Goal: Task Accomplishment & Management: Use online tool/utility

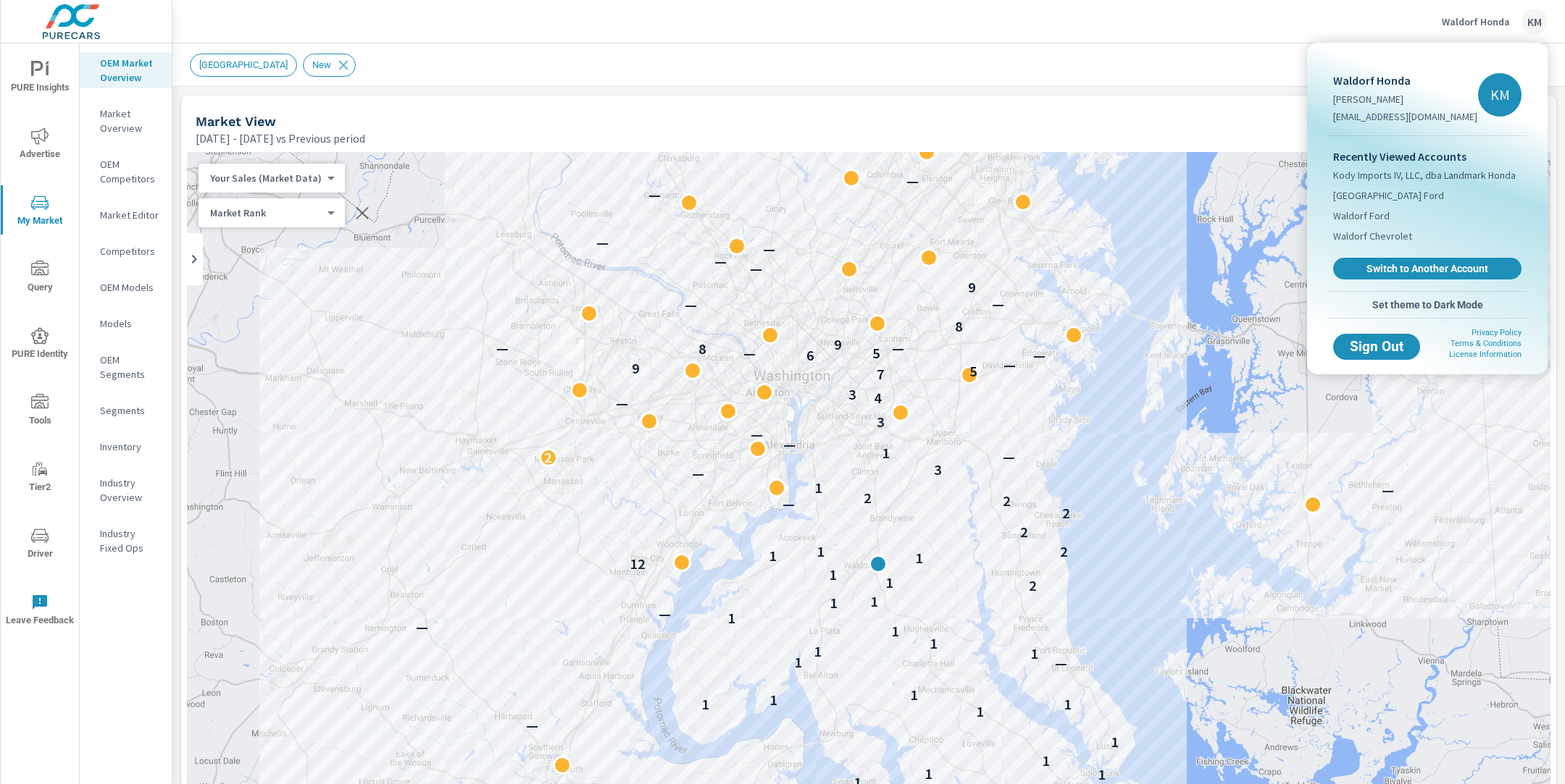
scroll to position [79, 0]
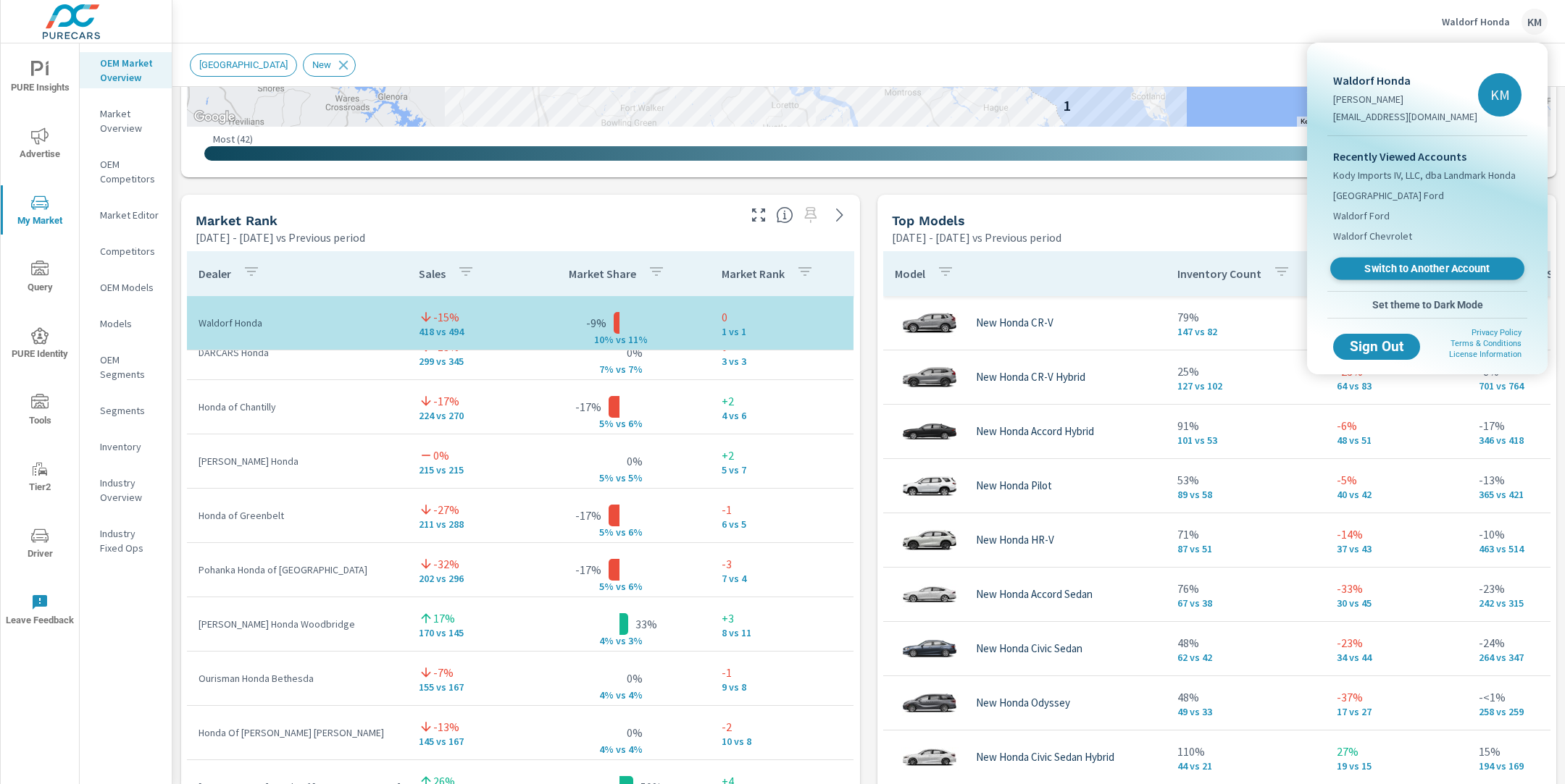
click at [1392, 266] on span "Switch to Another Account" at bounding box center [1427, 269] width 178 height 14
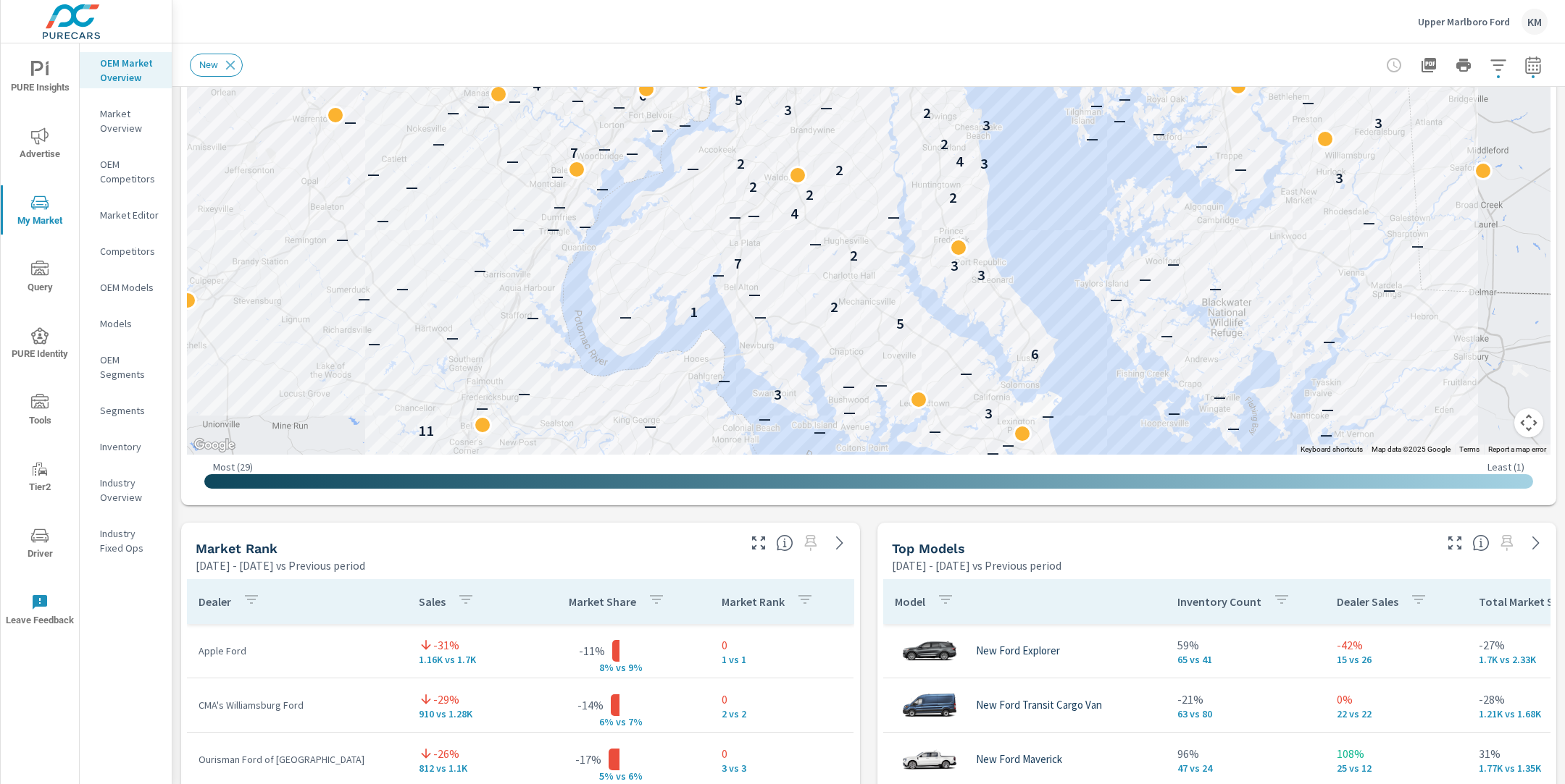
scroll to position [505, 0]
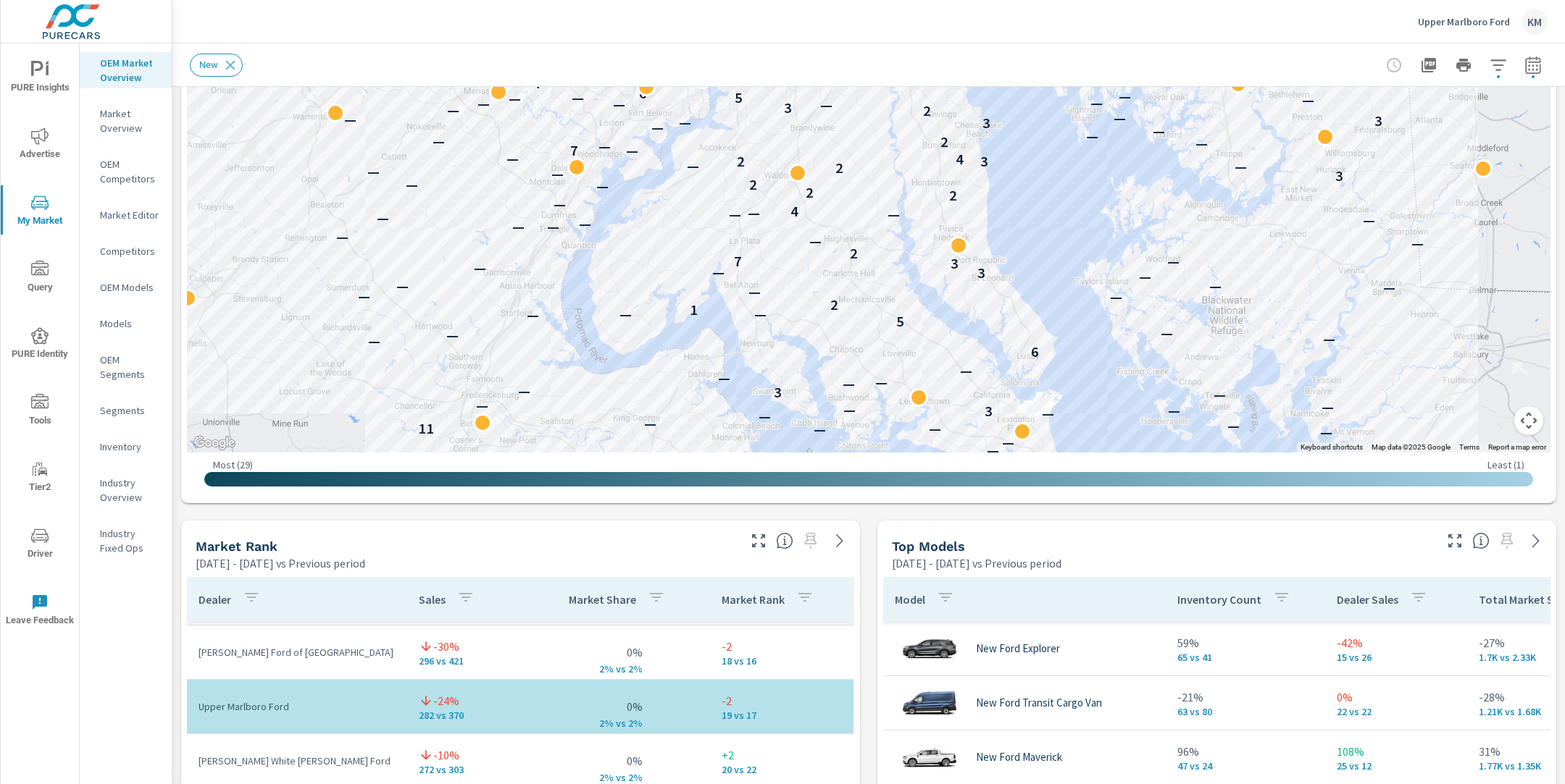
scroll to position [943, 0]
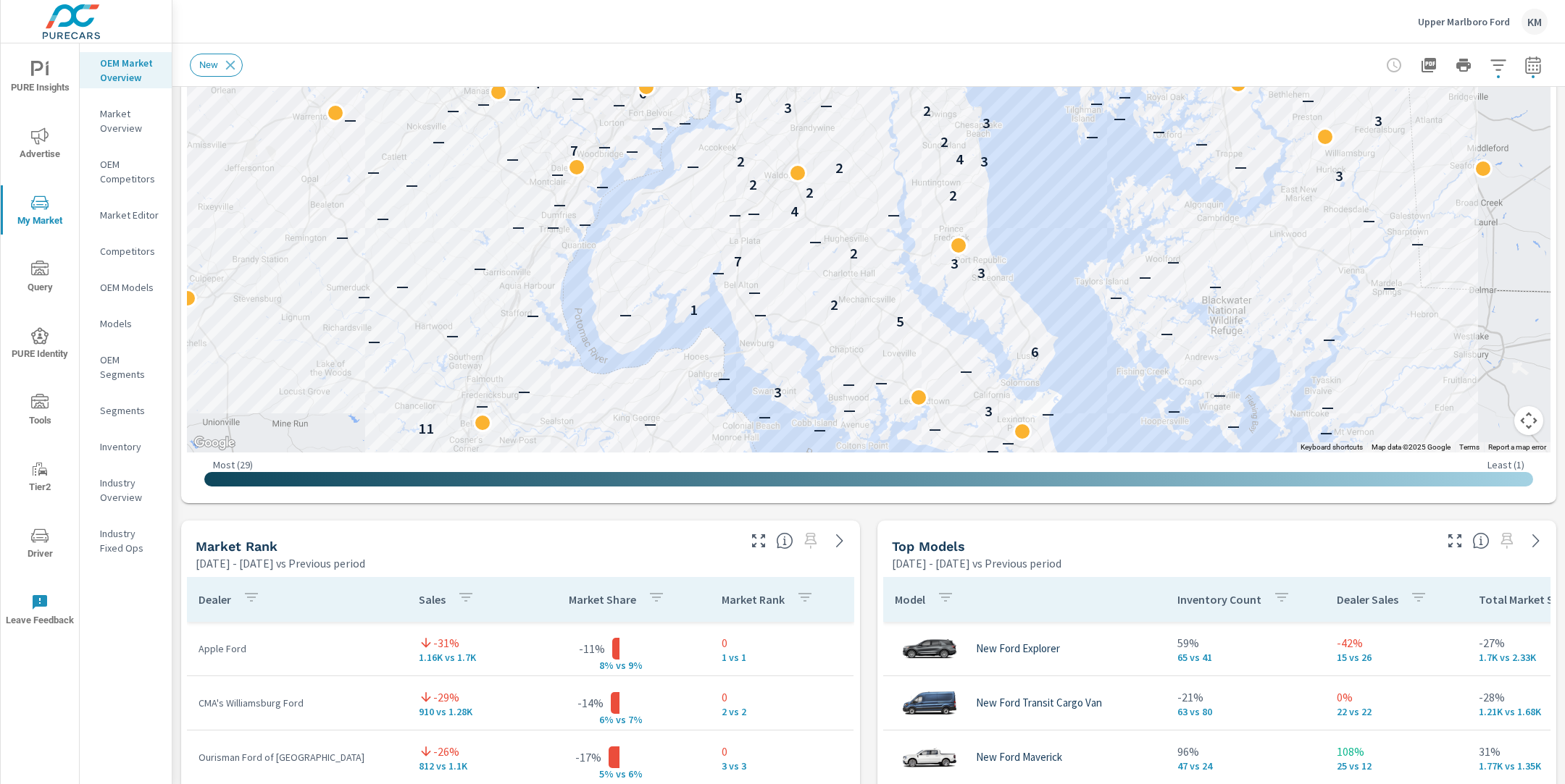
click at [1496, 59] on icon "button" at bounding box center [1498, 65] width 17 height 17
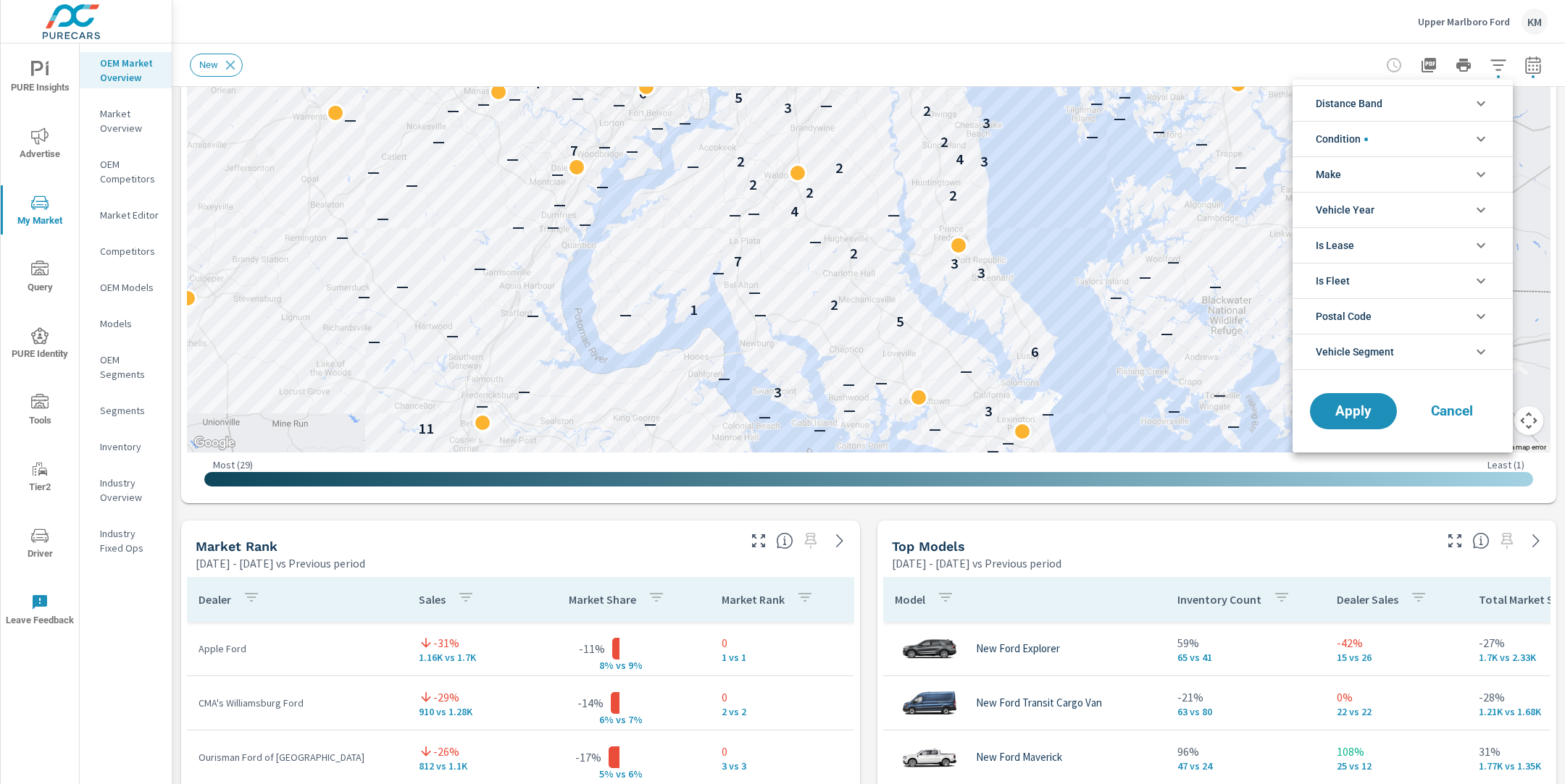
click at [1356, 105] on span "Distance Band" at bounding box center [1349, 103] width 66 height 35
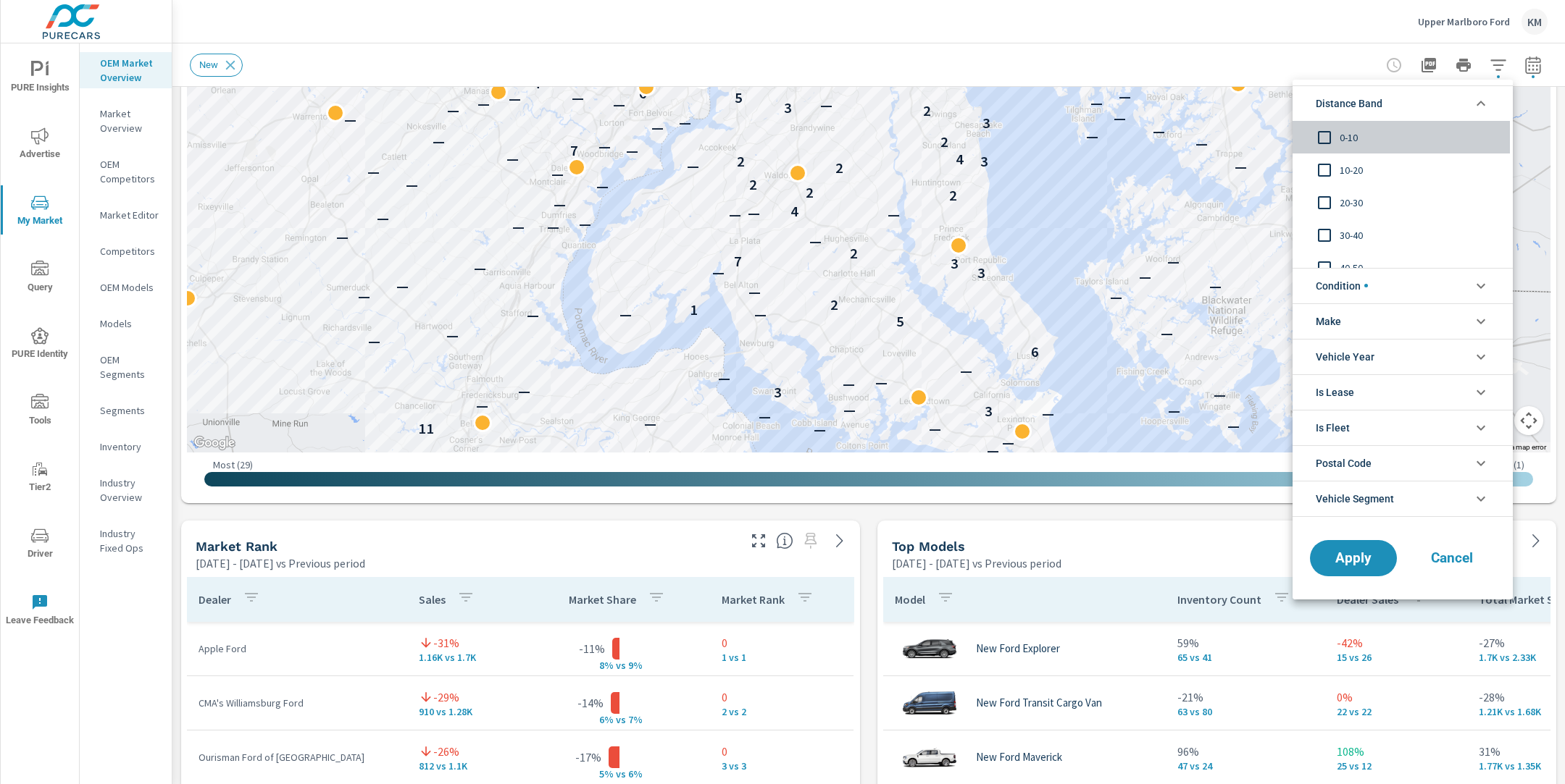
click at [1332, 141] on input "filter options" at bounding box center [1324, 137] width 30 height 30
click at [1338, 172] on input "filter options" at bounding box center [1324, 170] width 30 height 30
click at [1339, 197] on input "filter options" at bounding box center [1324, 203] width 30 height 30
click at [1345, 557] on span "Apply" at bounding box center [1353, 558] width 60 height 14
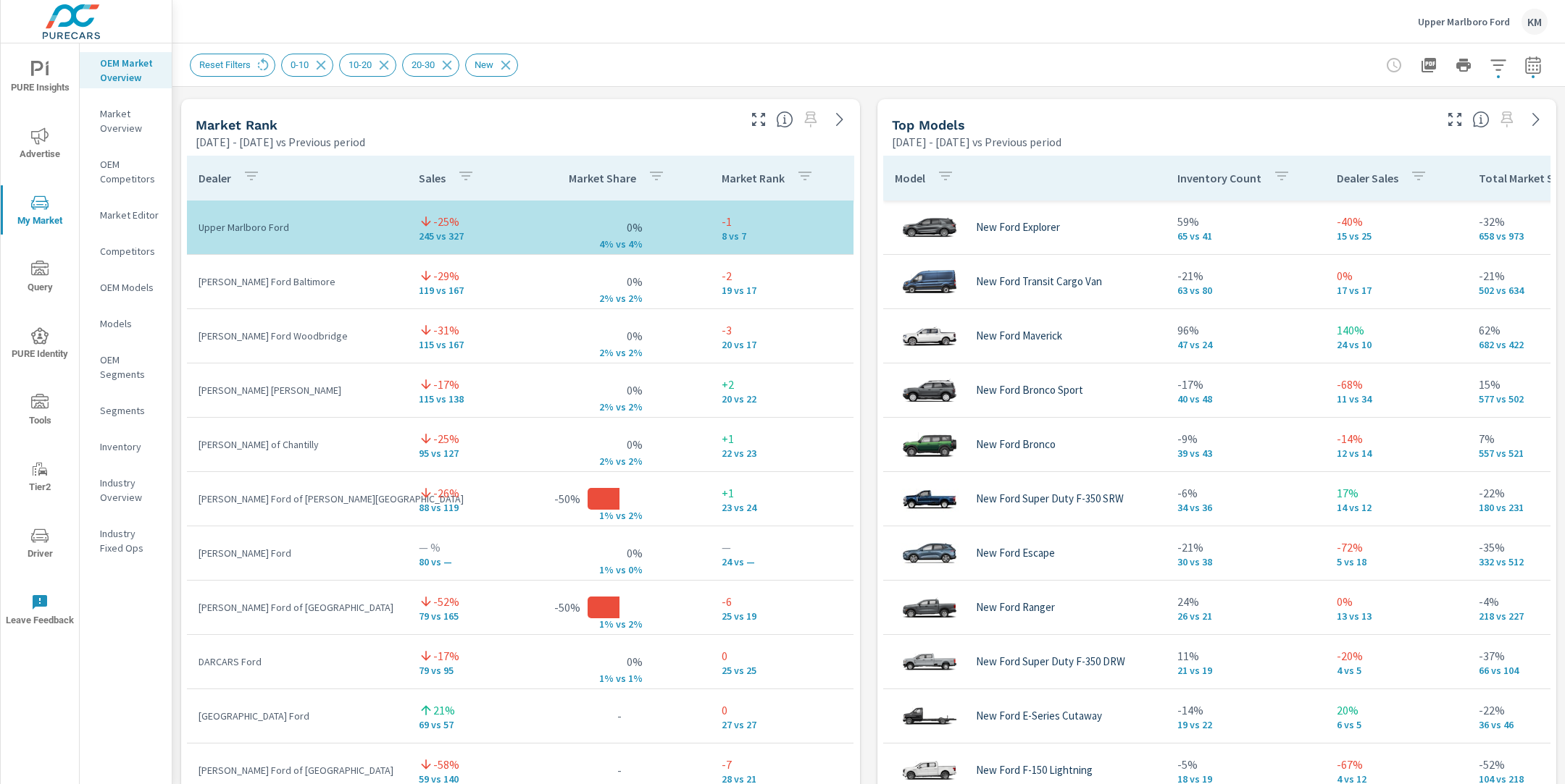
scroll to position [914, 0]
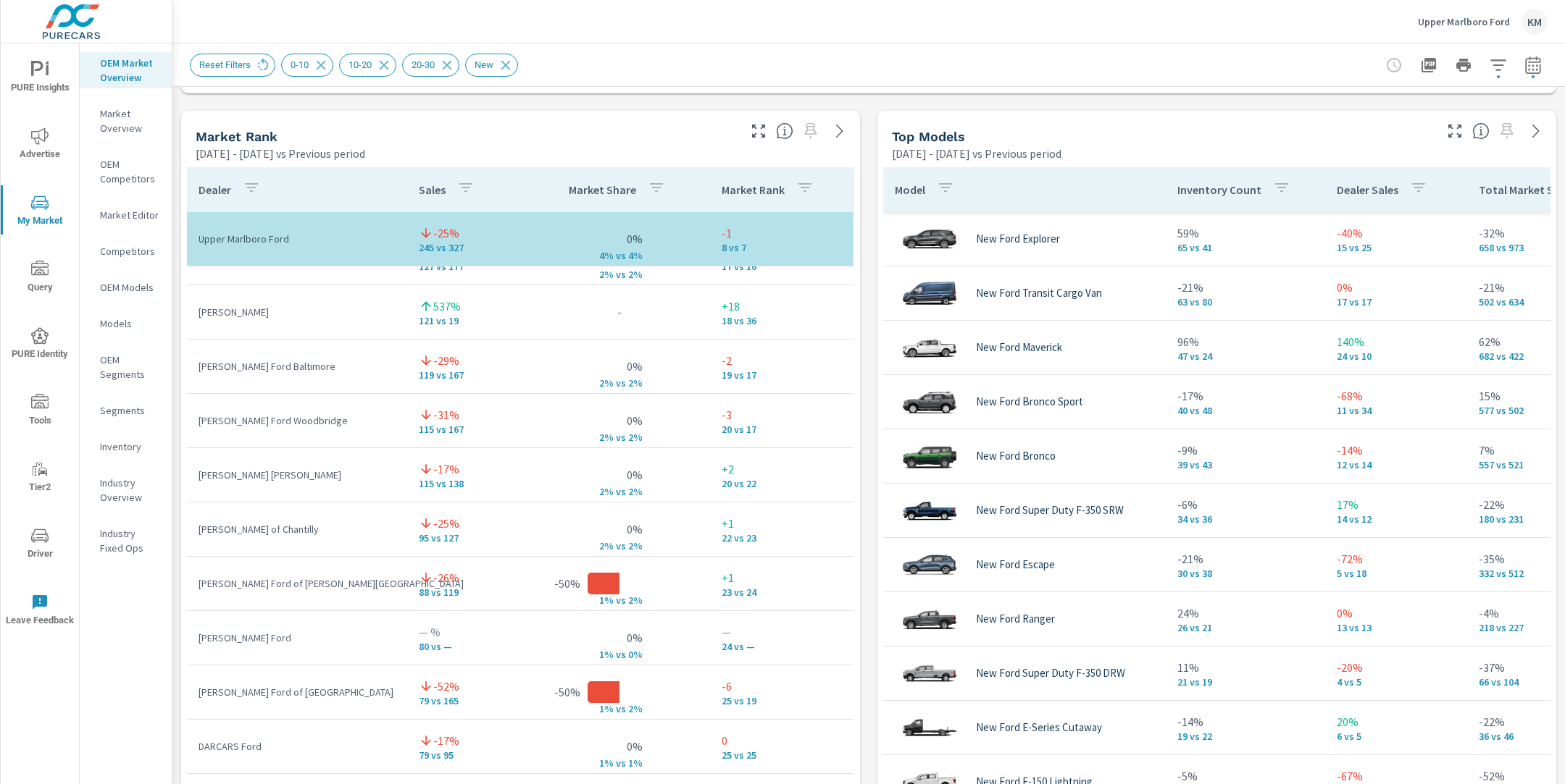
scroll to position [584, 0]
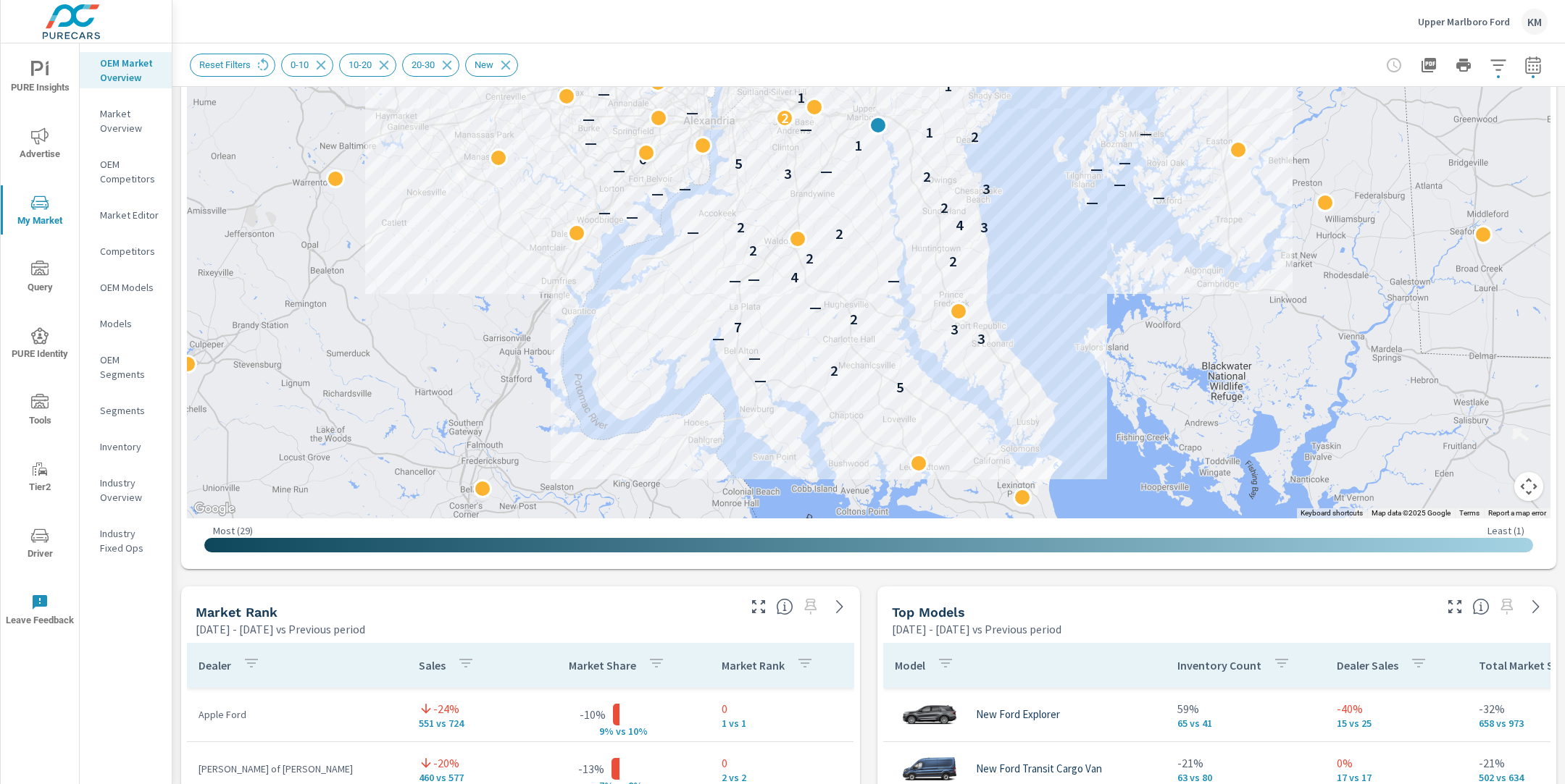
scroll to position [437, 0]
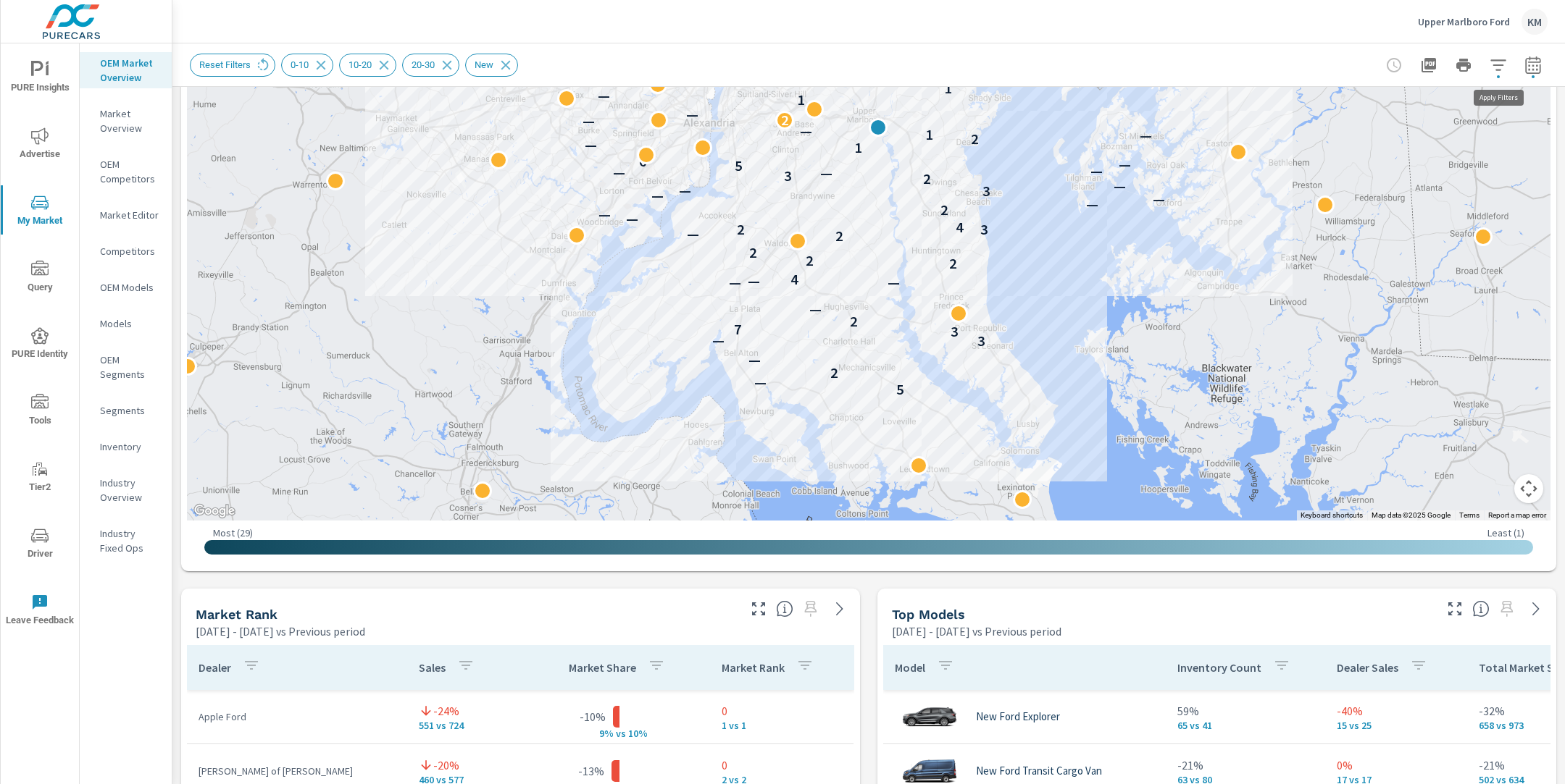
click at [1495, 65] on icon "button" at bounding box center [1498, 65] width 15 height 11
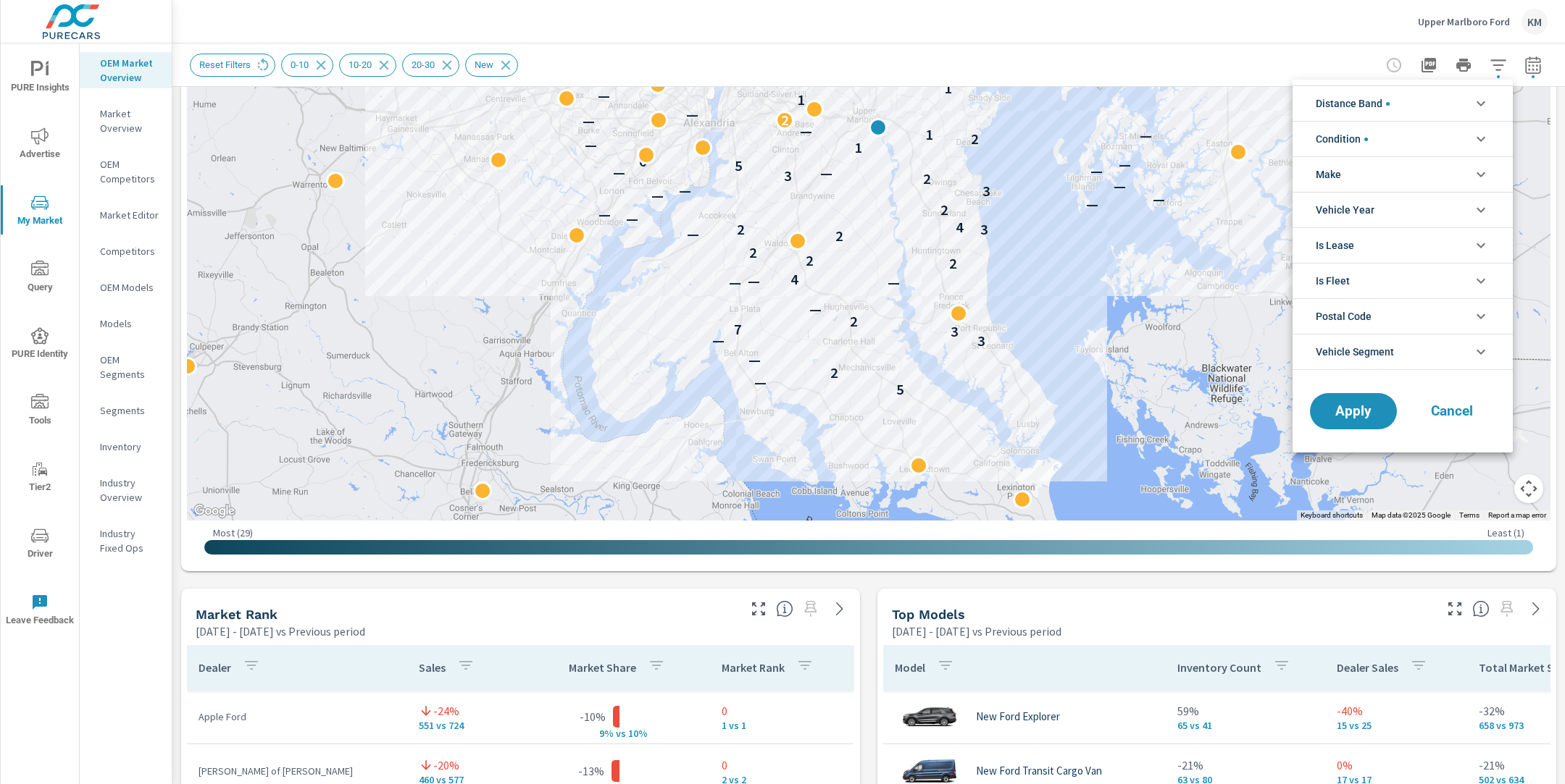
click at [1380, 108] on span "Distance Band" at bounding box center [1353, 103] width 74 height 35
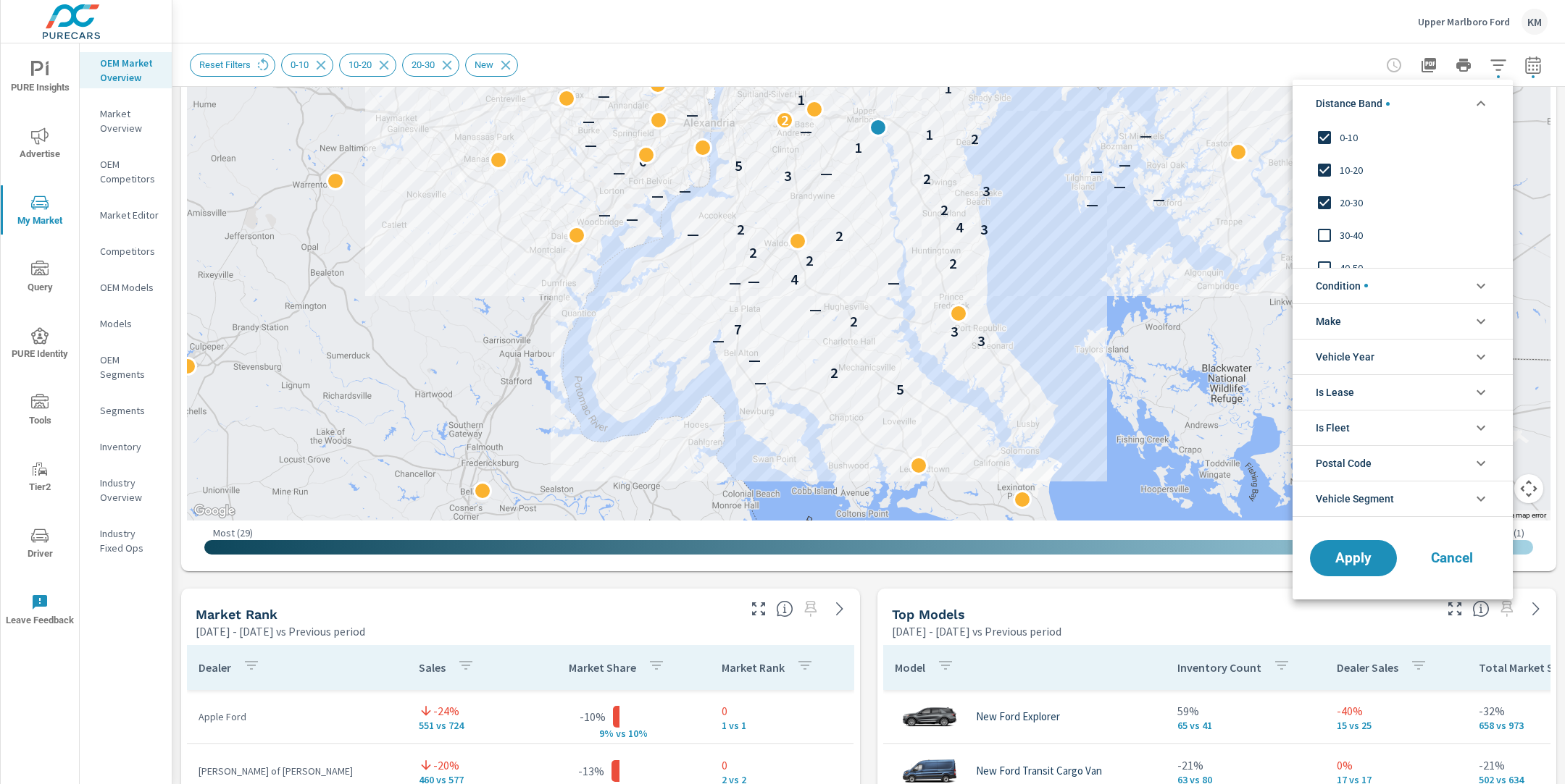
click at [1340, 206] on span "20-30" at bounding box center [1419, 203] width 159 height 17
click at [1334, 554] on span "Apply" at bounding box center [1353, 558] width 60 height 14
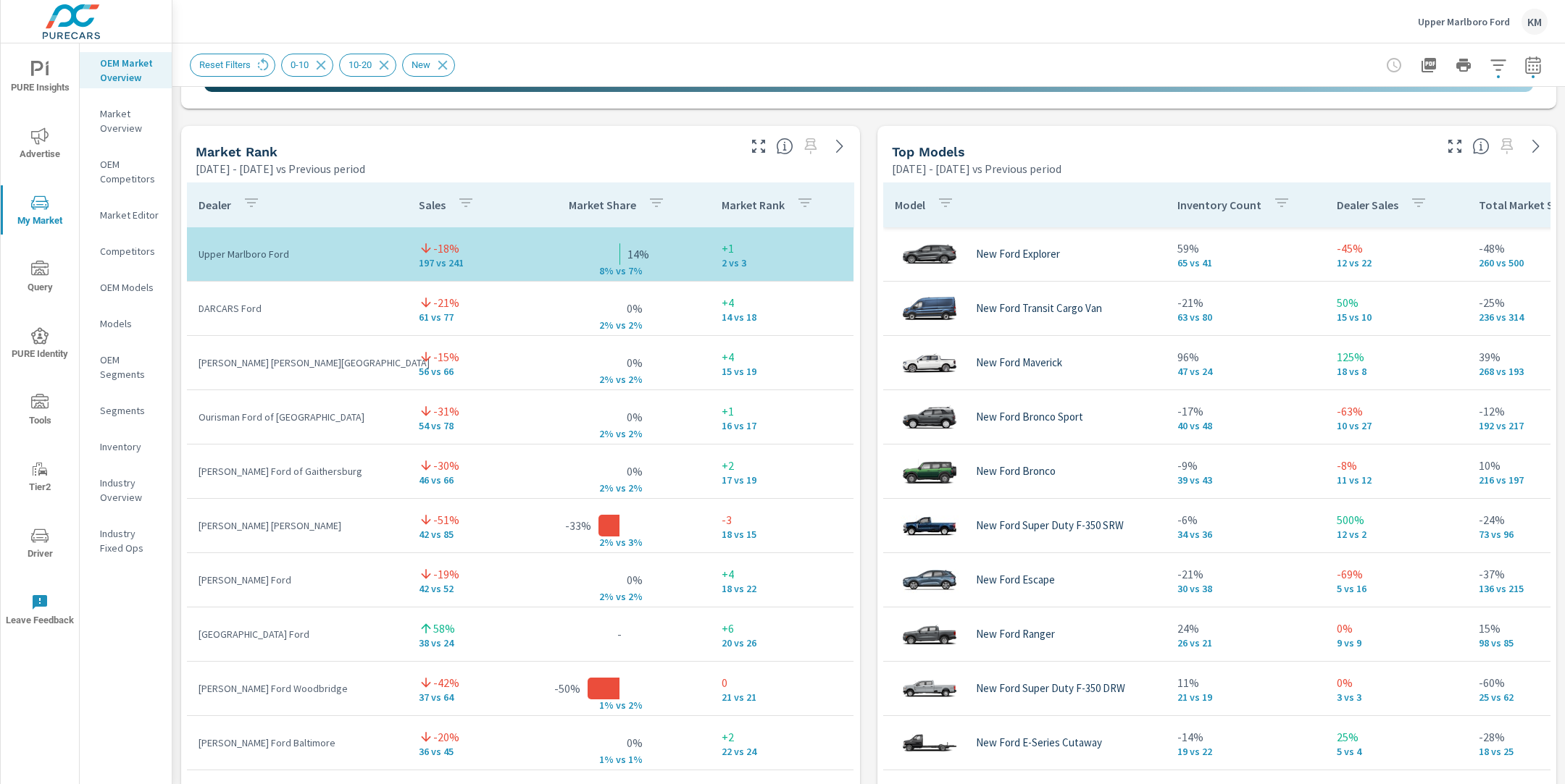
scroll to position [878, 0]
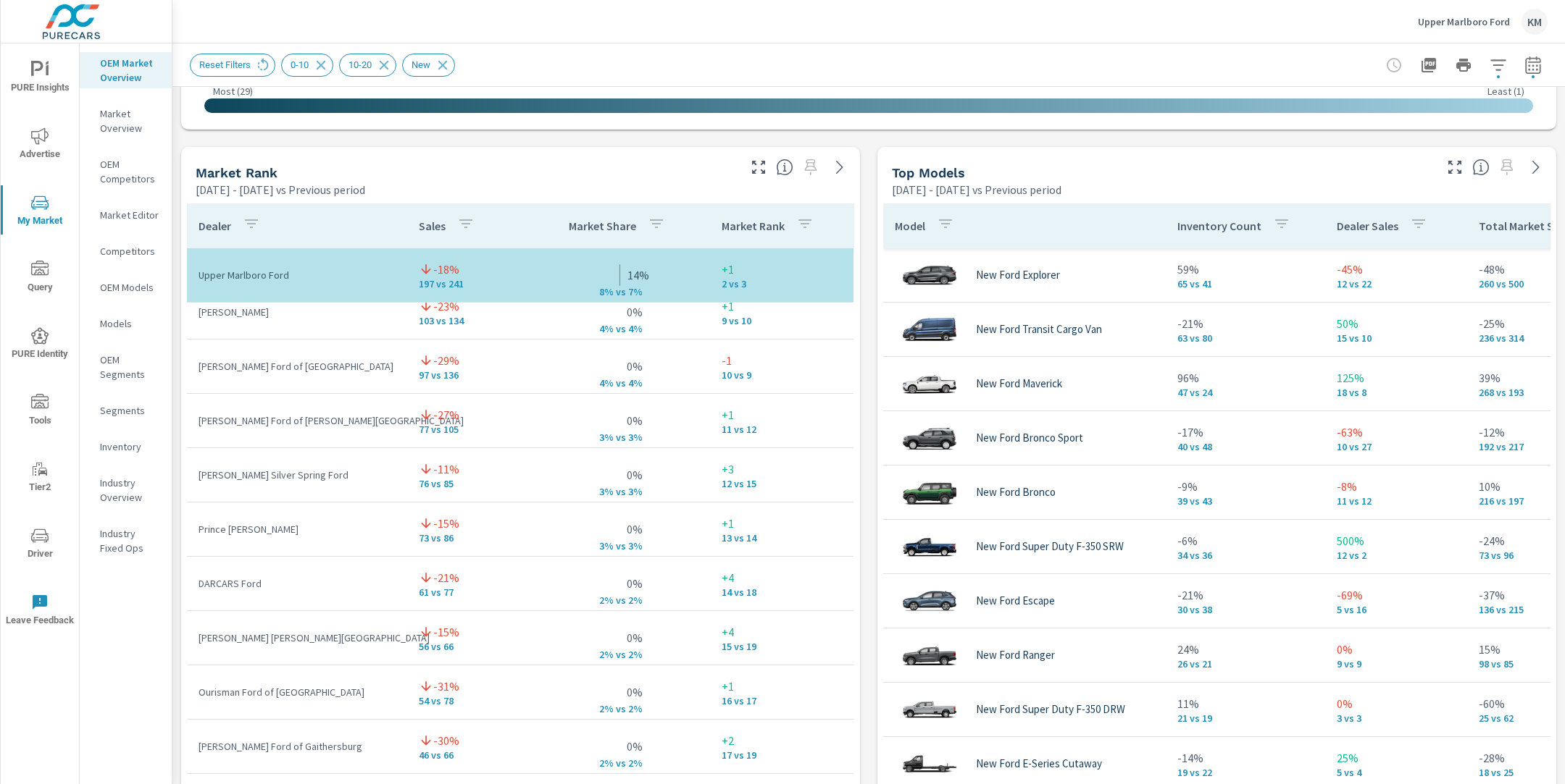
scroll to position [202, 0]
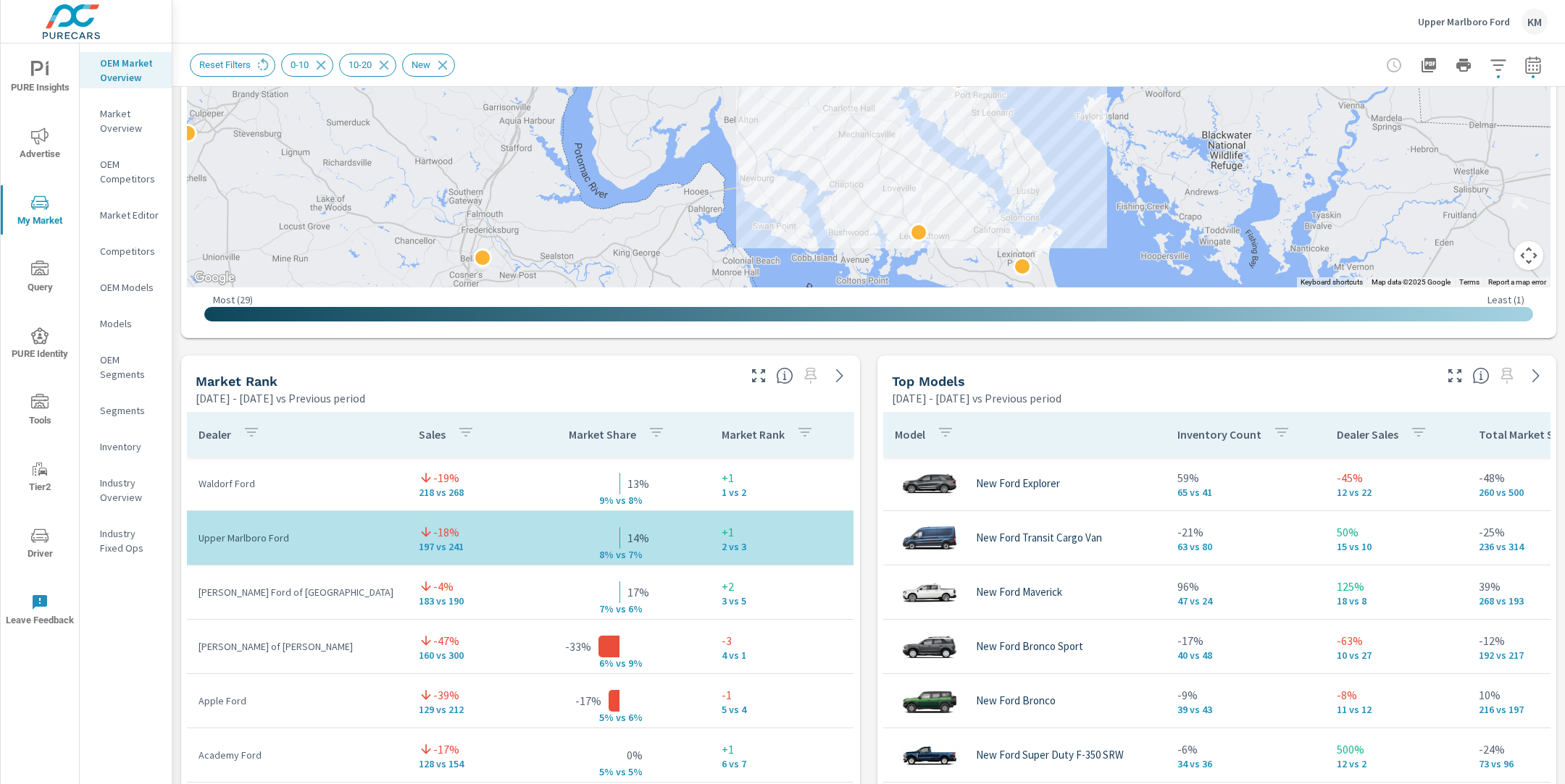
scroll to position [660, 0]
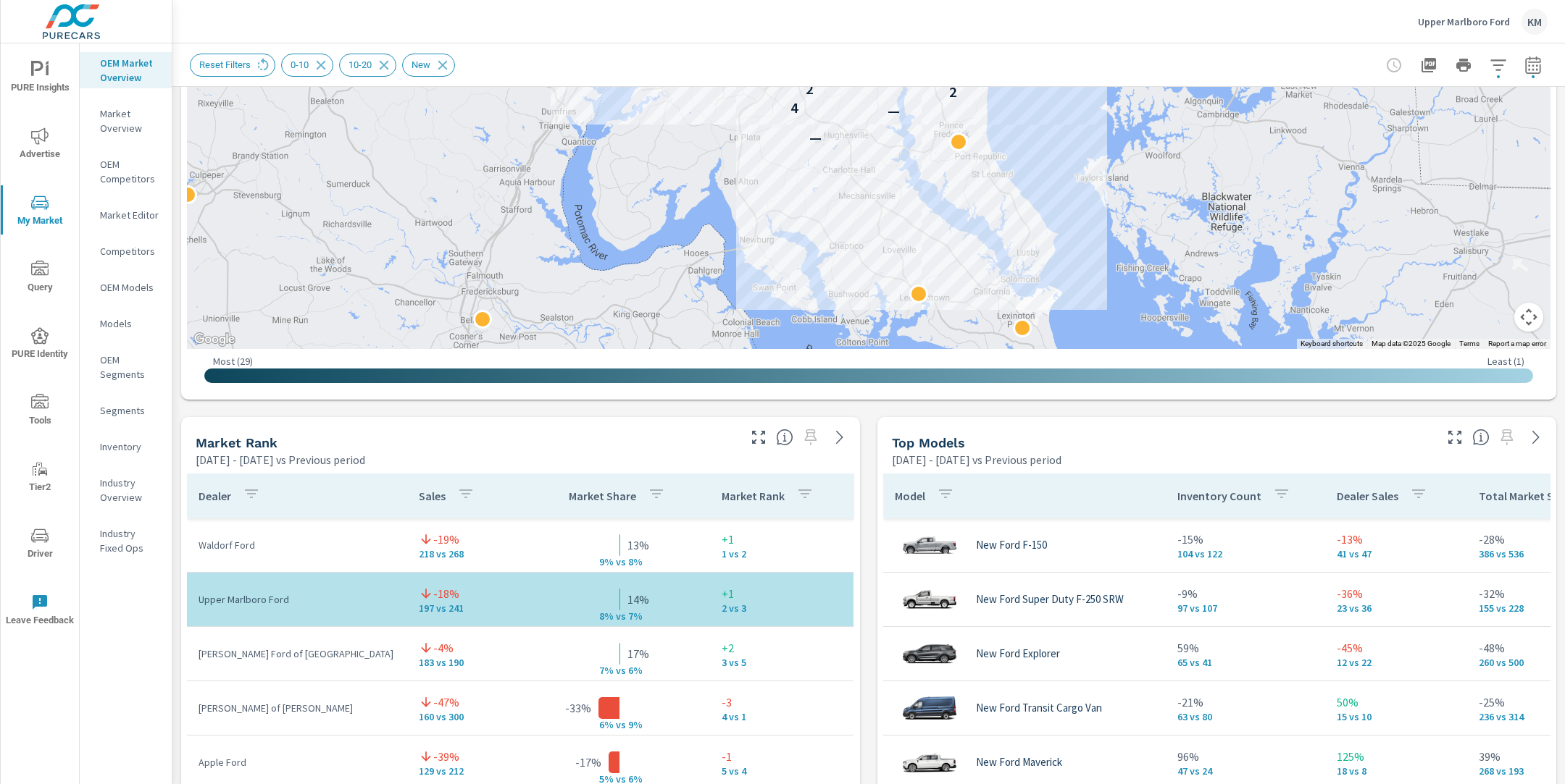
scroll to position [598, 0]
